Goal: Task Accomplishment & Management: Manage account settings

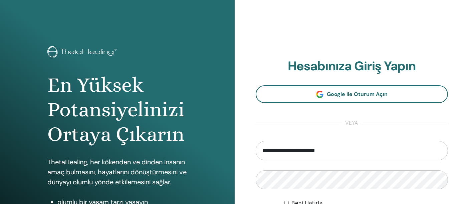
type input "**********"
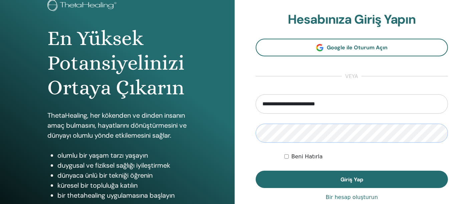
scroll to position [51, 0]
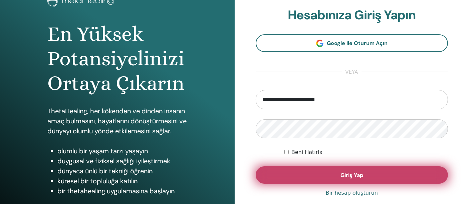
click at [325, 179] on button "Giriş Yap" at bounding box center [352, 174] width 192 height 17
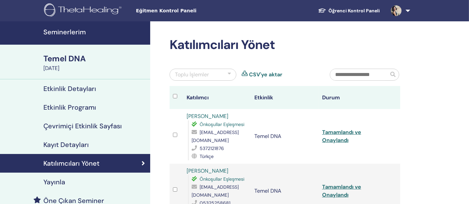
click at [70, 33] on font "Seminerlerim" at bounding box center [64, 32] width 42 height 9
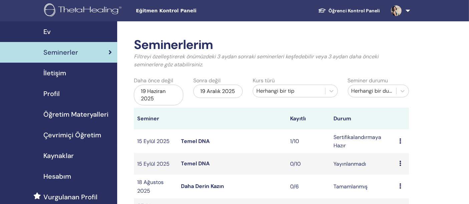
click at [201, 142] on font "Temel DNA" at bounding box center [195, 141] width 29 height 7
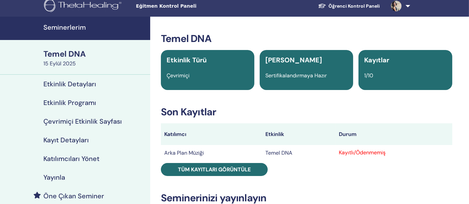
scroll to position [4, 0]
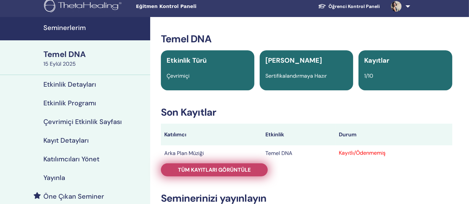
click at [218, 166] on font "Tüm kayıtları görüntüle" at bounding box center [214, 169] width 73 height 7
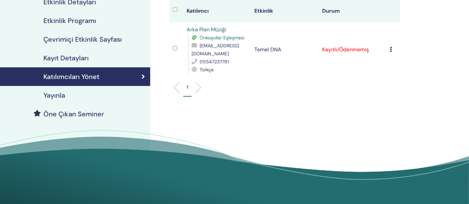
scroll to position [91, 0]
